Goal: Information Seeking & Learning: Learn about a topic

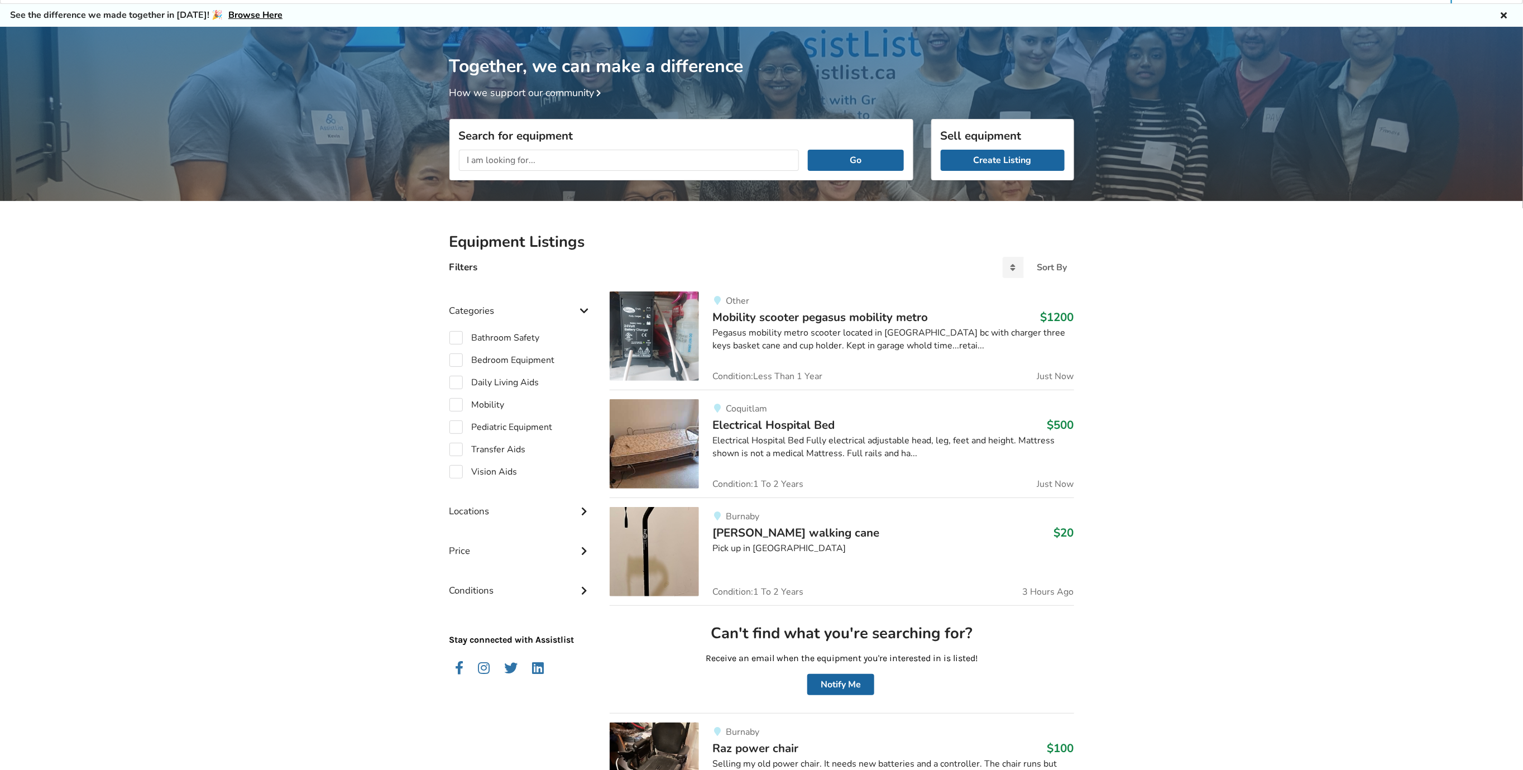
click at [567, 165] on input "text" at bounding box center [629, 160] width 341 height 21
type input "sling"
click at [838, 150] on button "Go" at bounding box center [855, 160] width 95 height 21
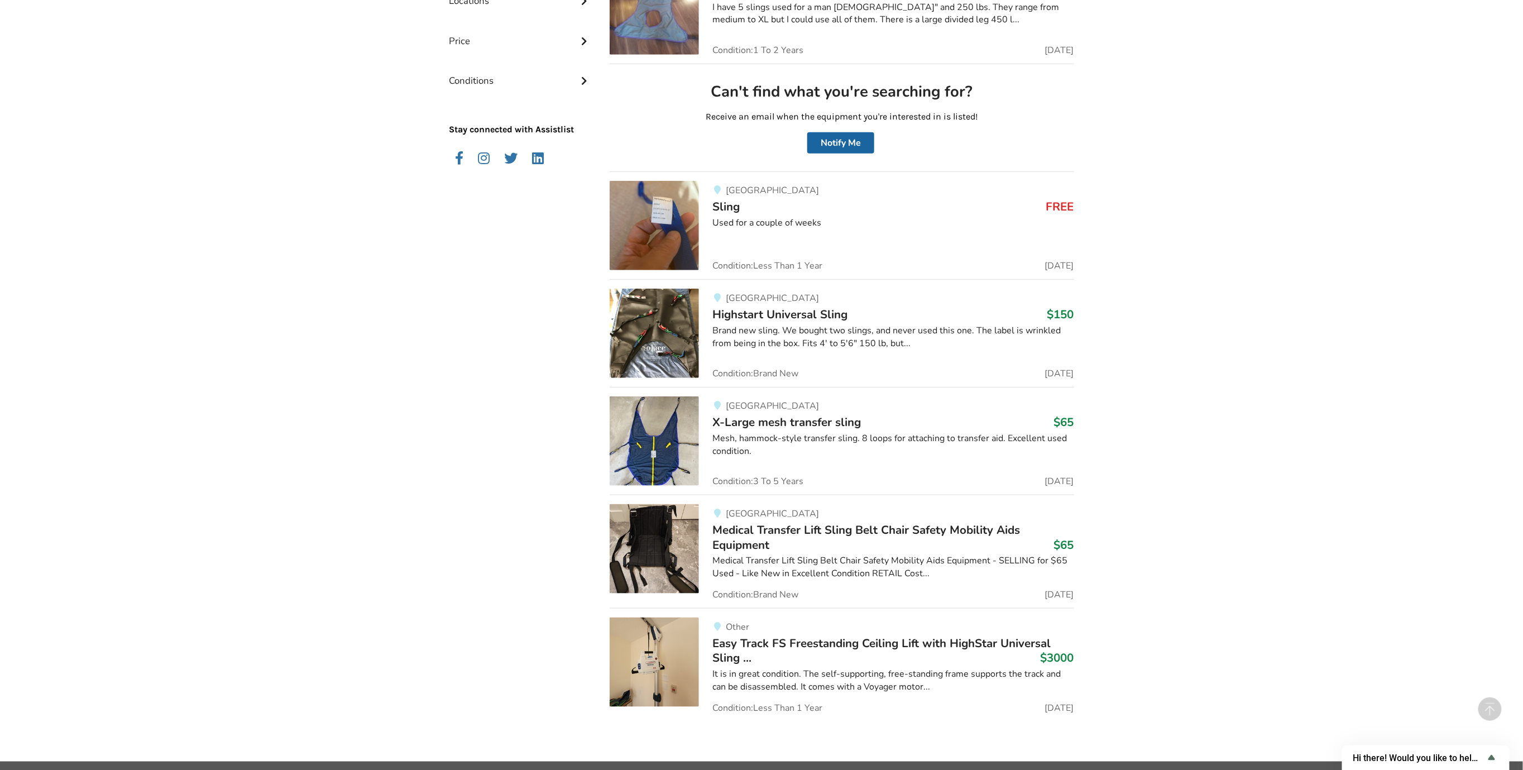
scroll to position [600, 0]
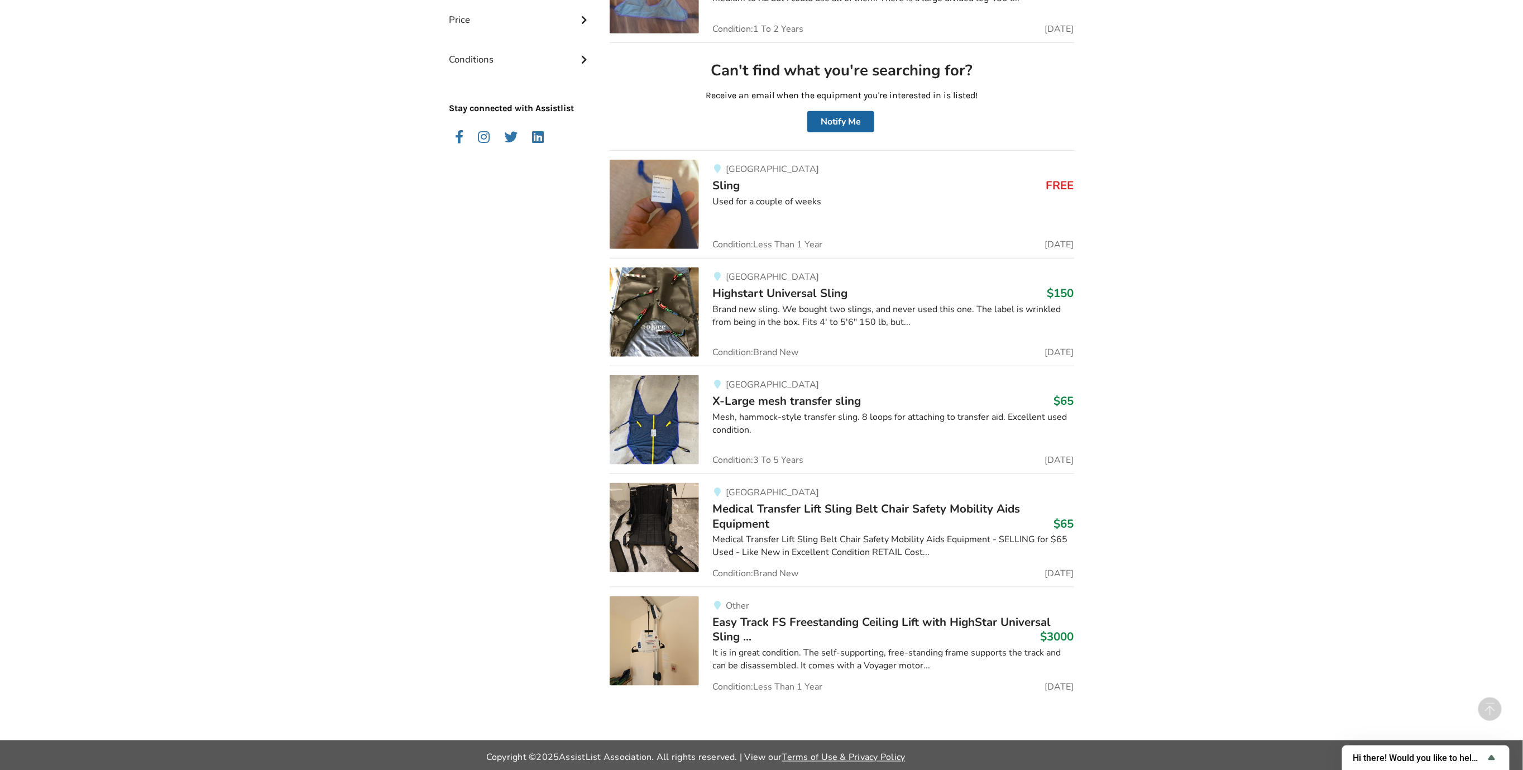
click at [787, 279] on div "[GEOGRAPHIC_DATA]" at bounding box center [892, 276] width 361 height 9
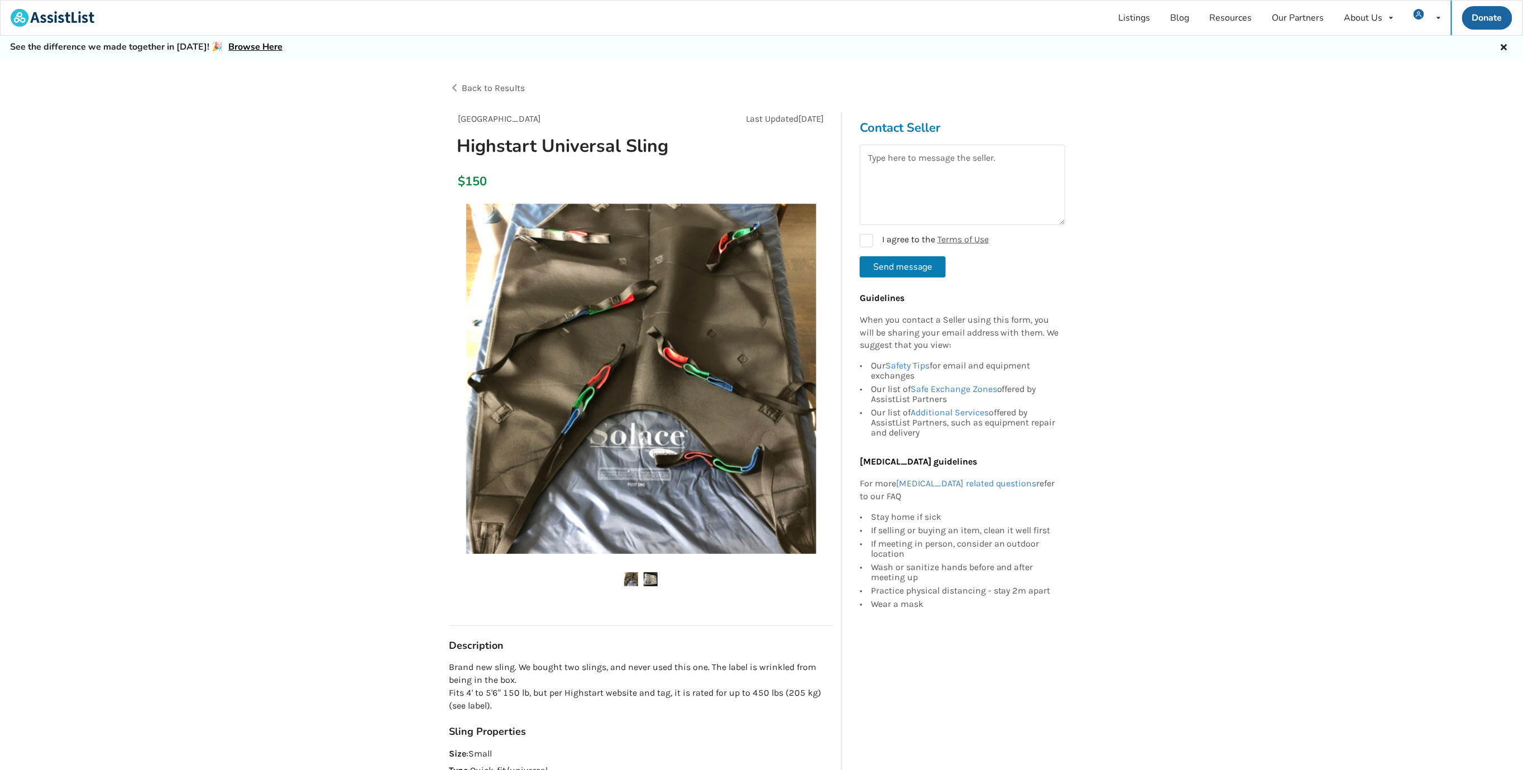
click at [655, 580] on img at bounding box center [651, 579] width 14 height 14
click at [630, 578] on img at bounding box center [631, 579] width 14 height 14
drag, startPoint x: 724, startPoint y: 382, endPoint x: 719, endPoint y: 375, distance: 8.7
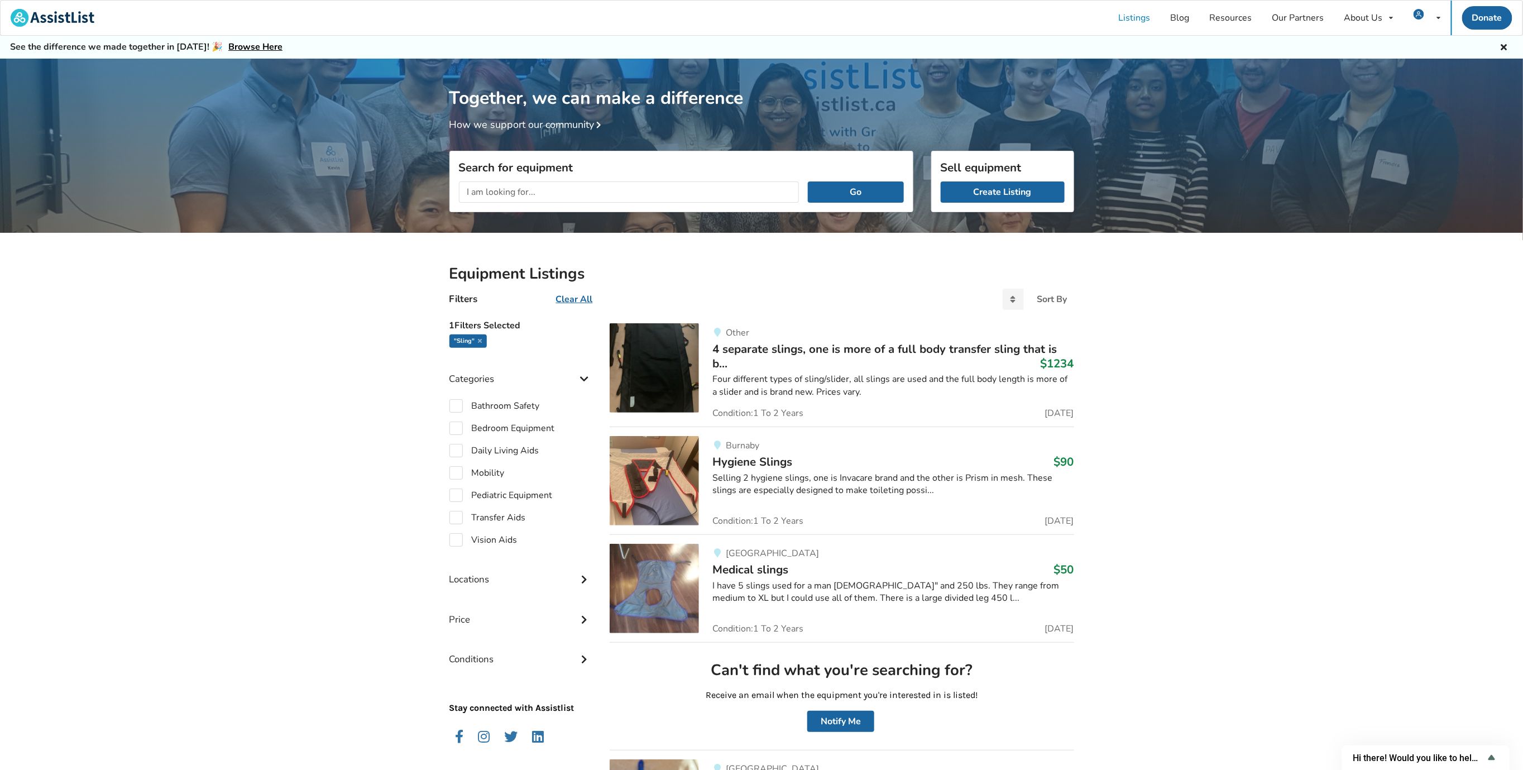
drag, startPoint x: 978, startPoint y: 315, endPoint x: 947, endPoint y: 299, distance: 34.0
